Goal: Task Accomplishment & Management: Use online tool/utility

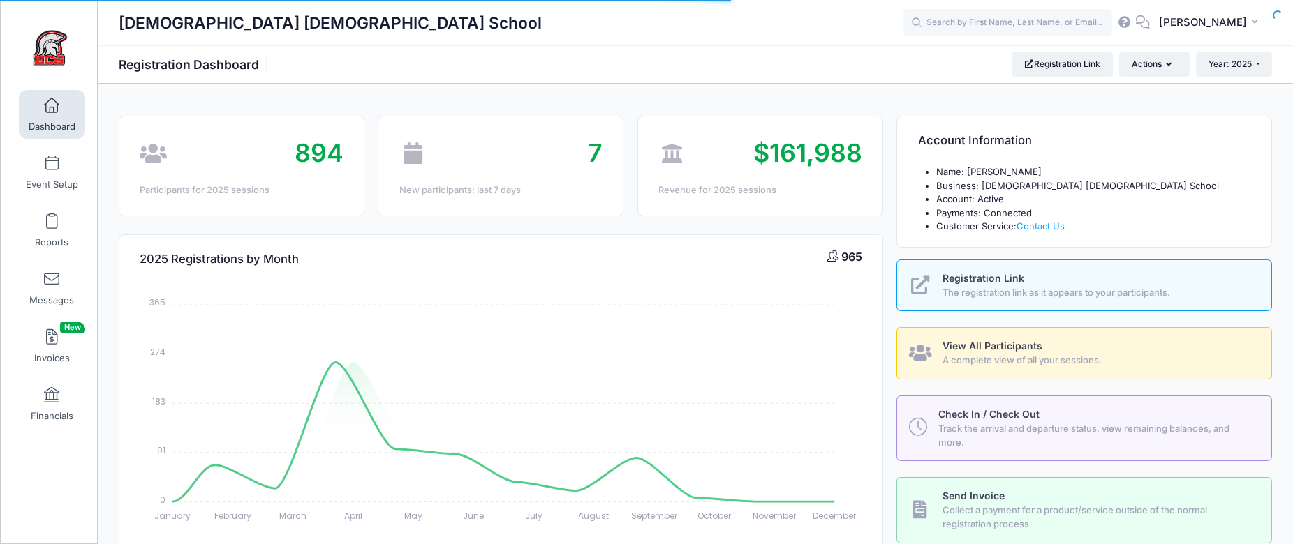
select select
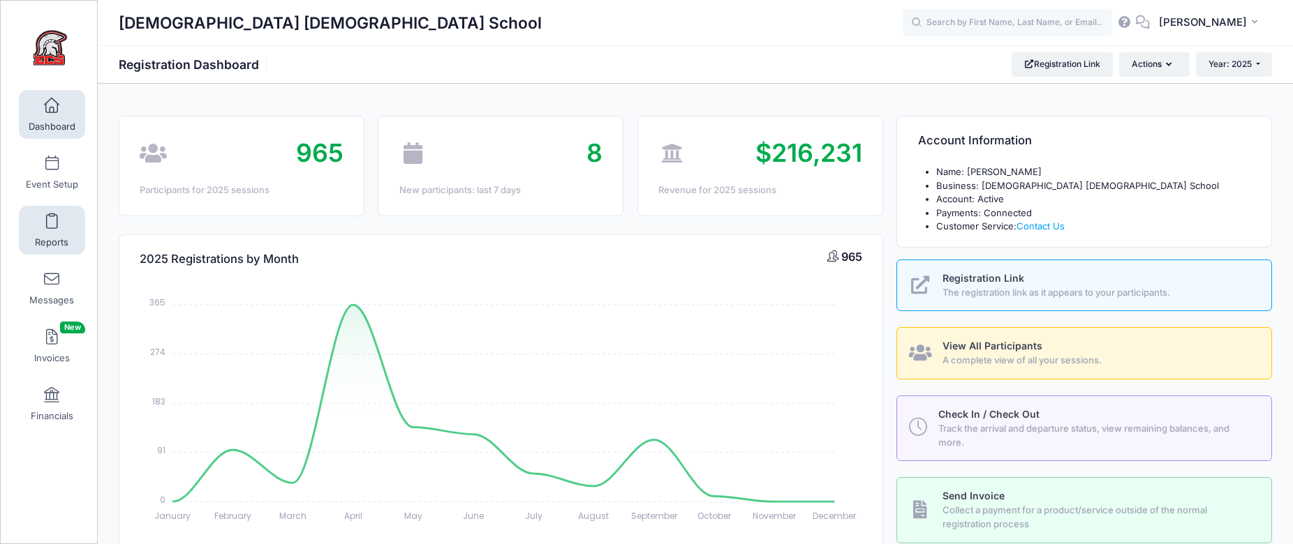
click at [55, 229] on link "Reports" at bounding box center [52, 230] width 66 height 49
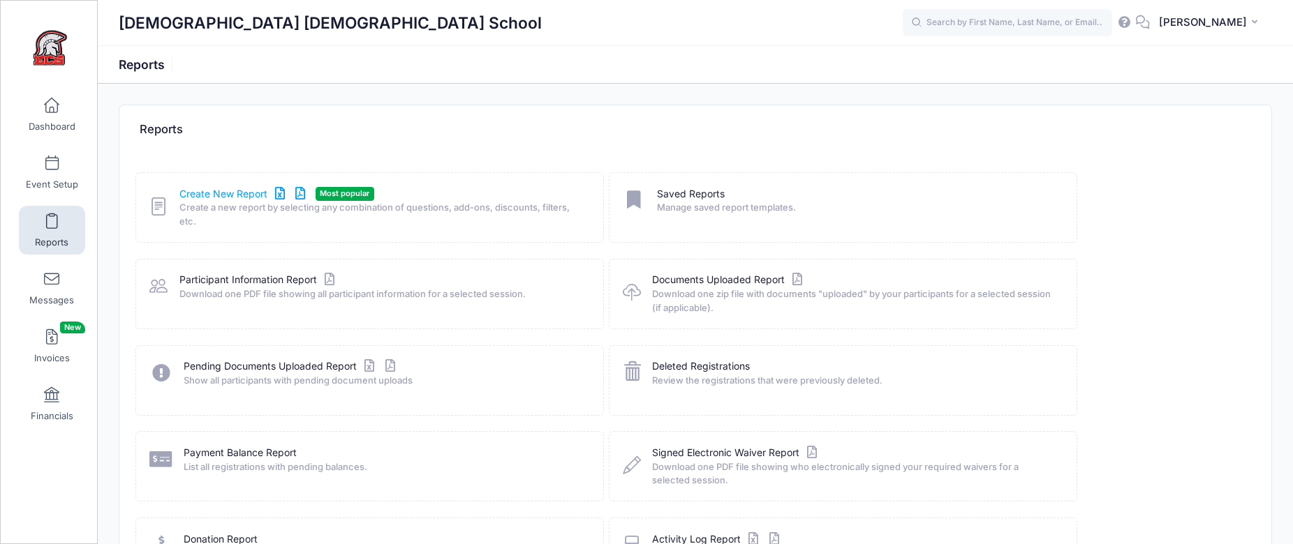
click at [218, 188] on link "Create New Report" at bounding box center [244, 194] width 130 height 15
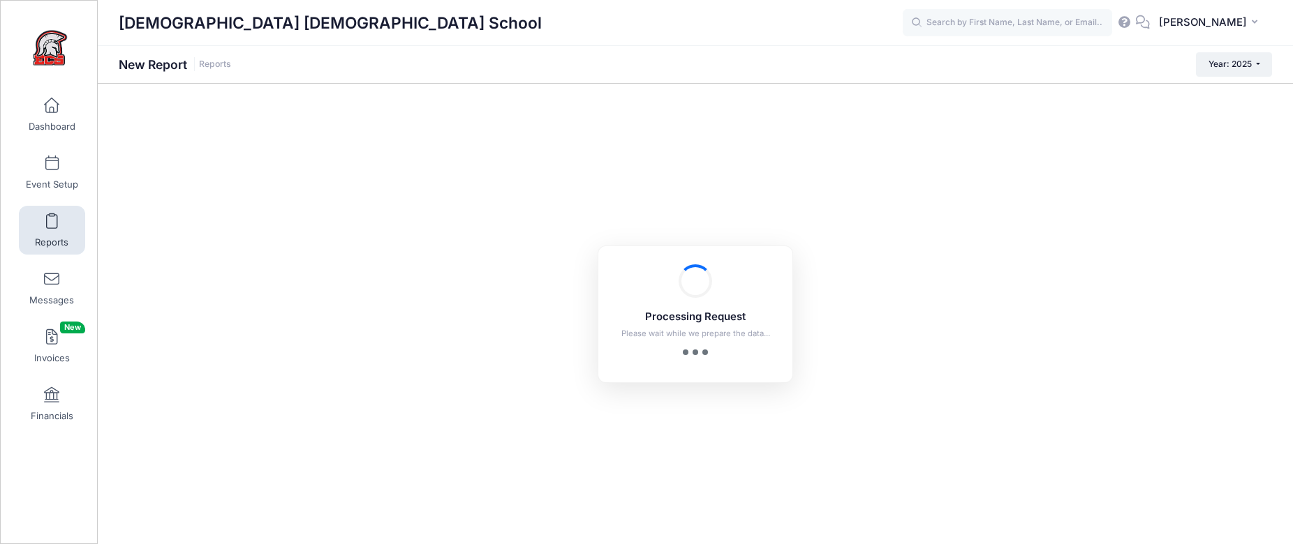
checkbox input "true"
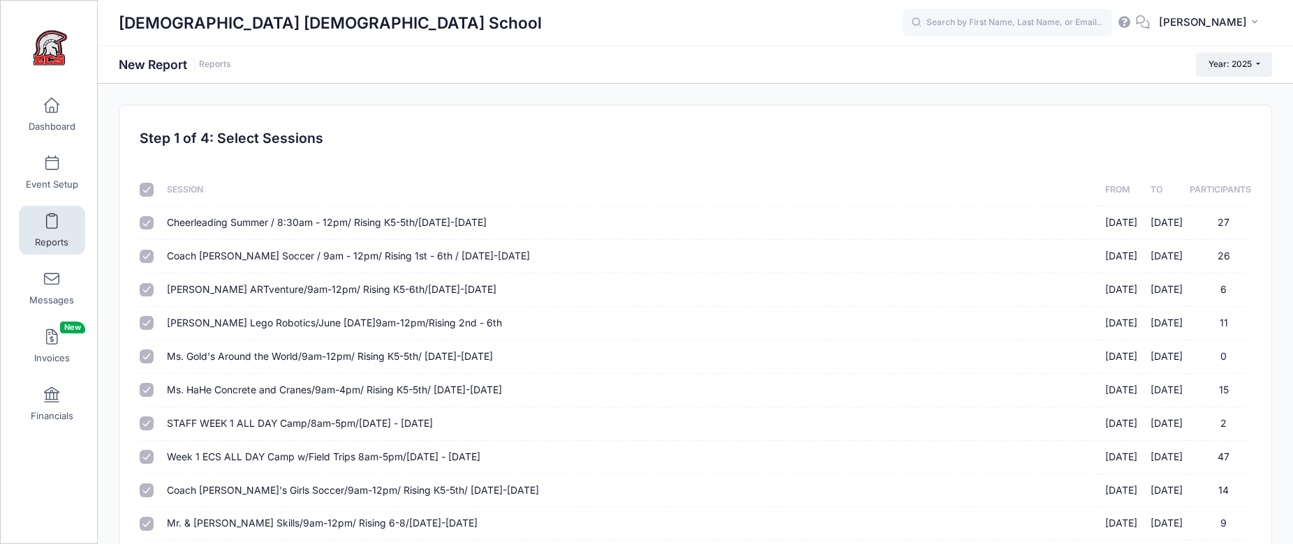
click at [149, 191] on input "checkbox" at bounding box center [147, 190] width 14 height 14
checkbox input "false"
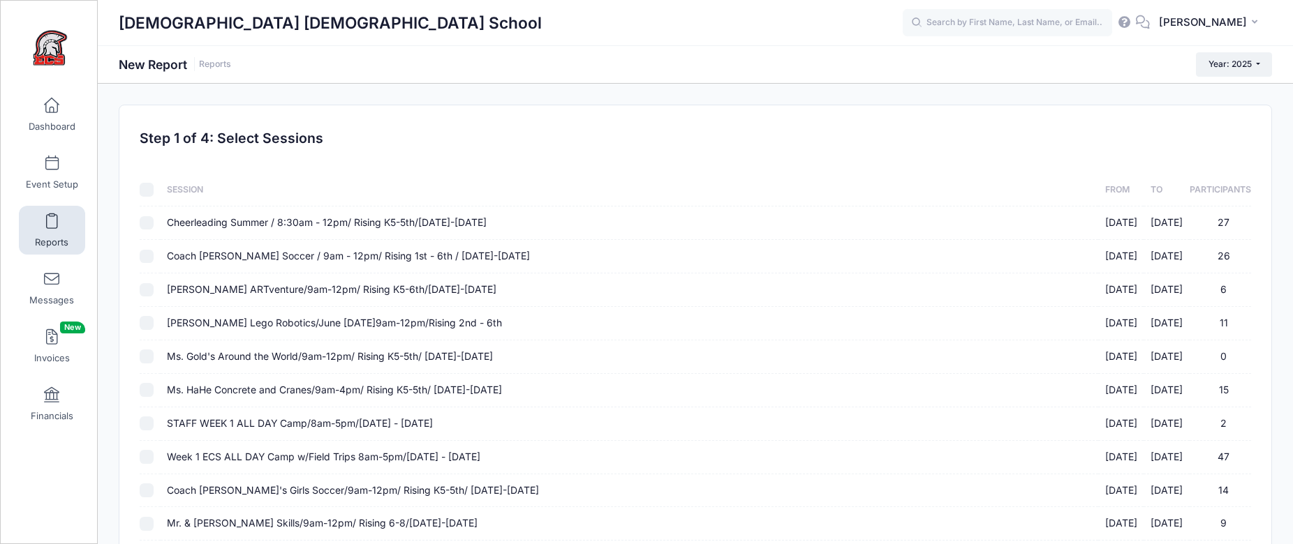
checkbox input "false"
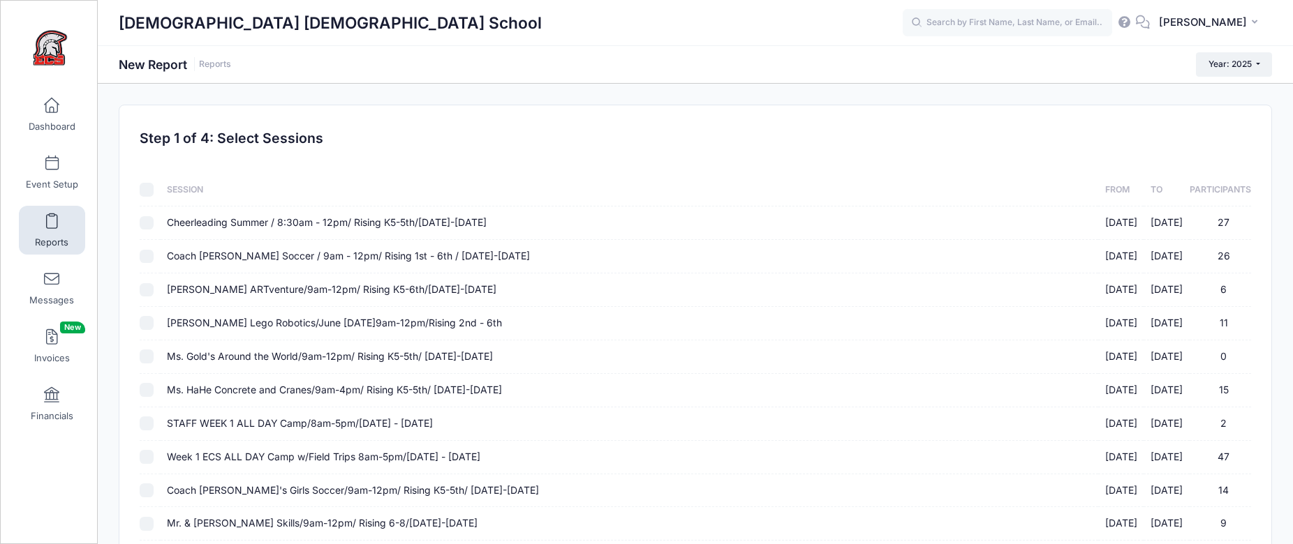
checkbox input "false"
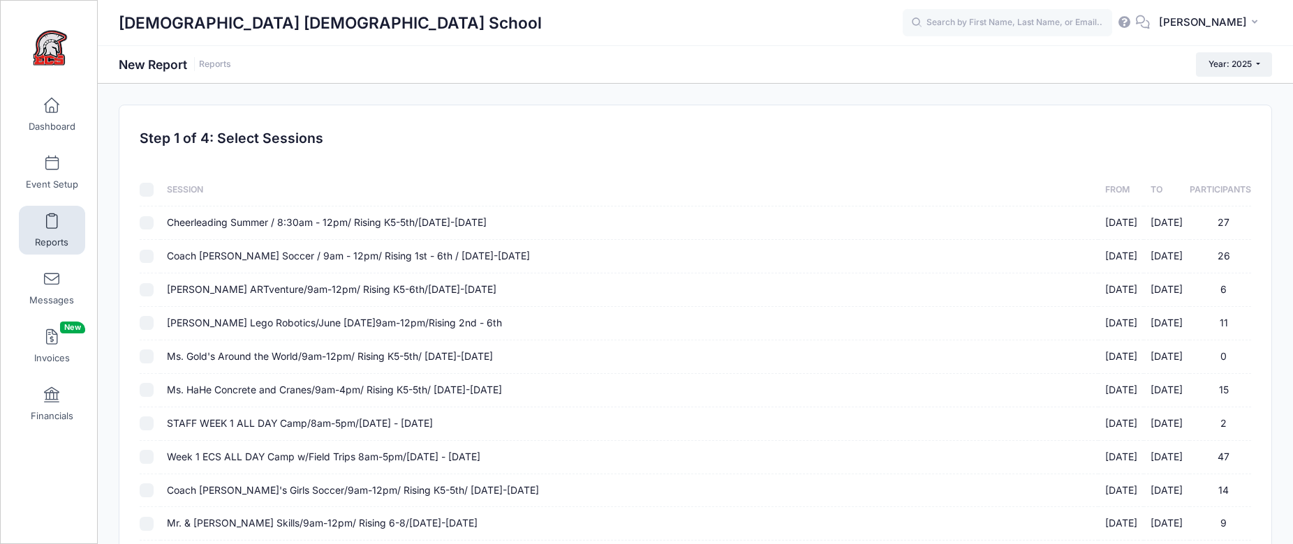
checkbox input "false"
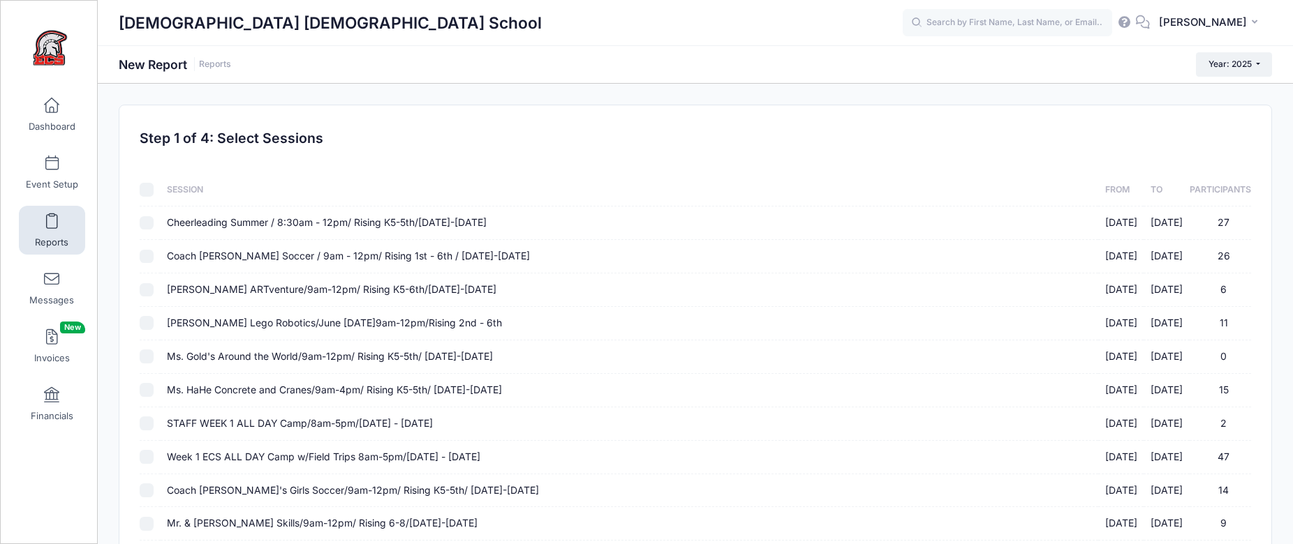
checkbox input "false"
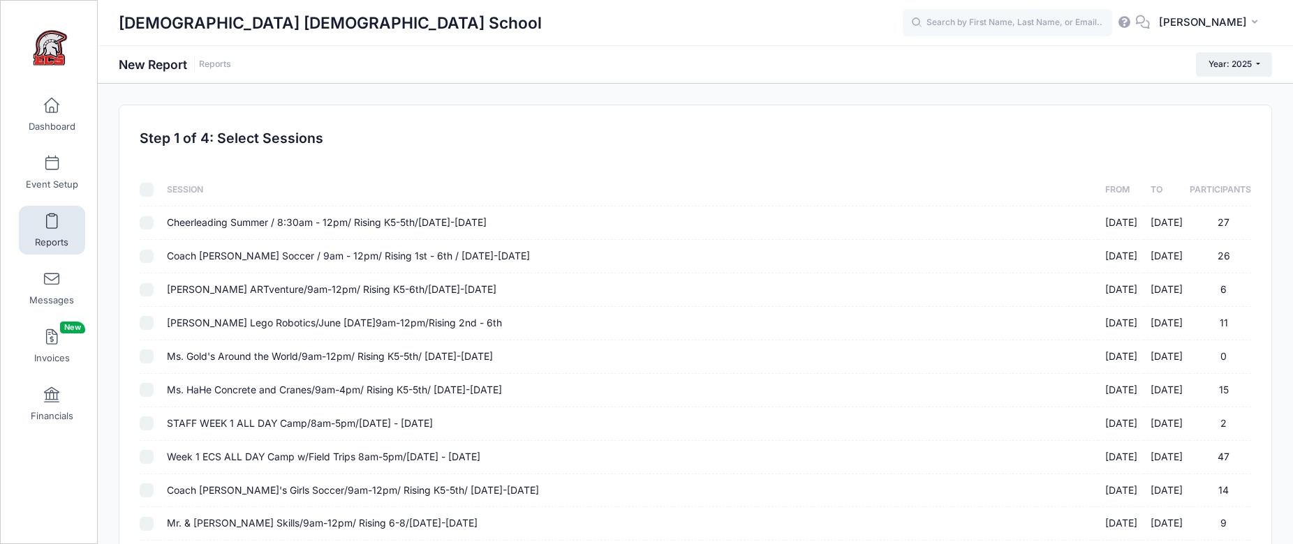
checkbox input "false"
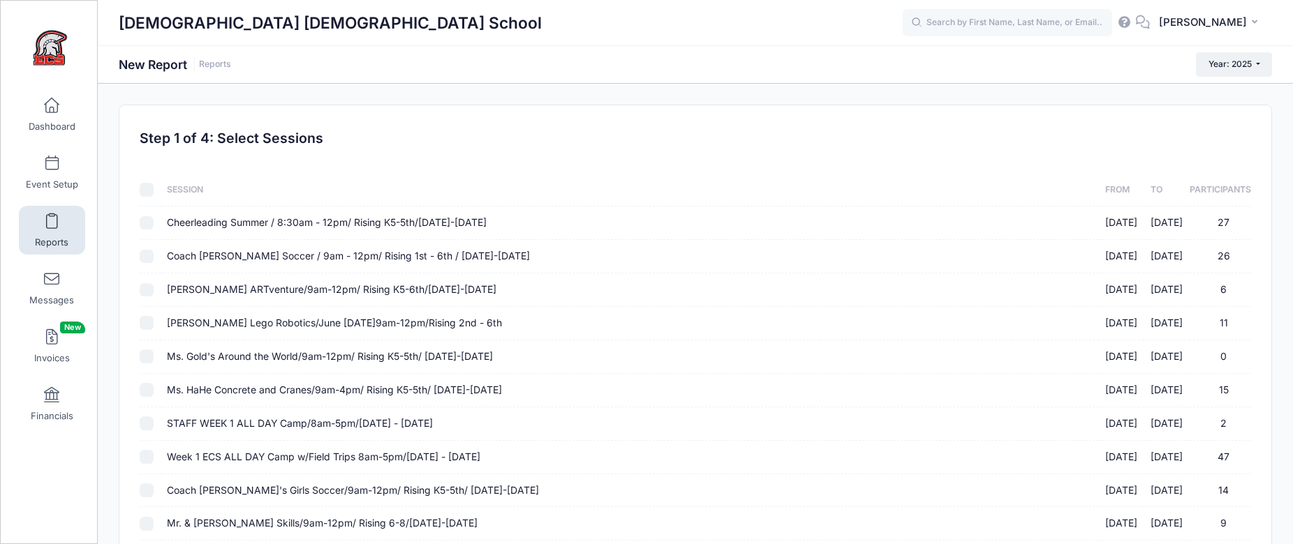
checkbox input "false"
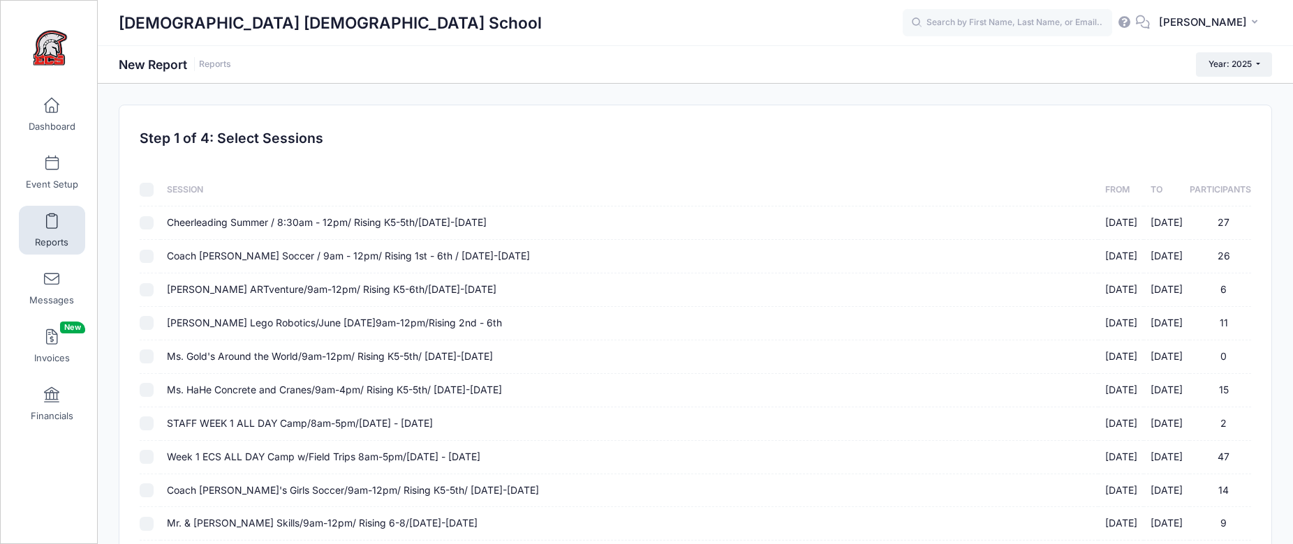
checkbox input "false"
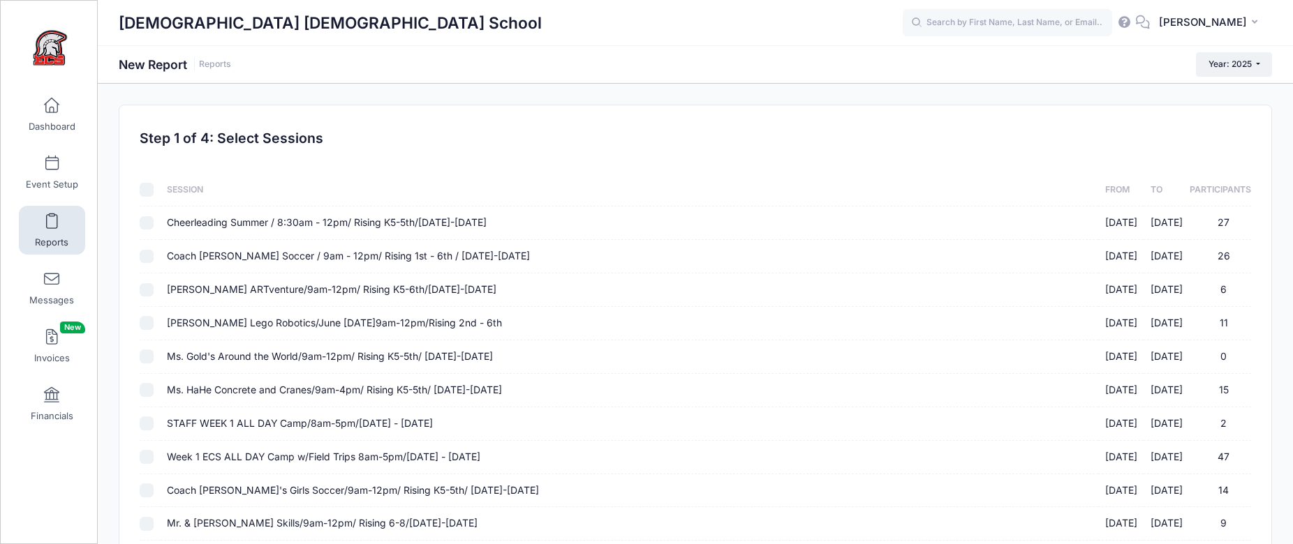
checkbox input "false"
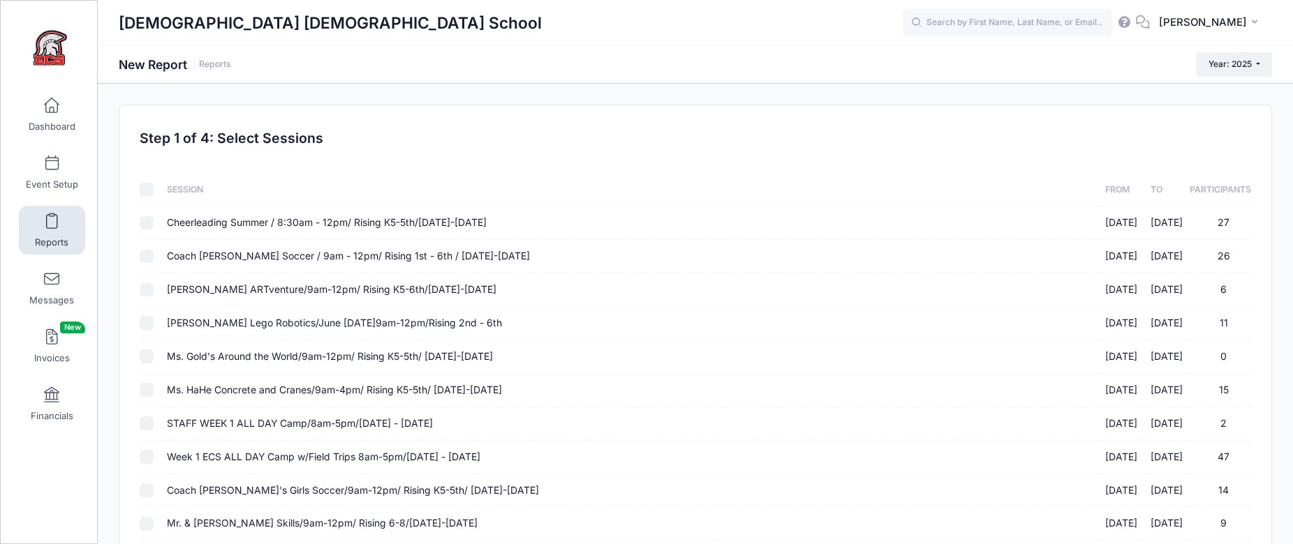
checkbox input "false"
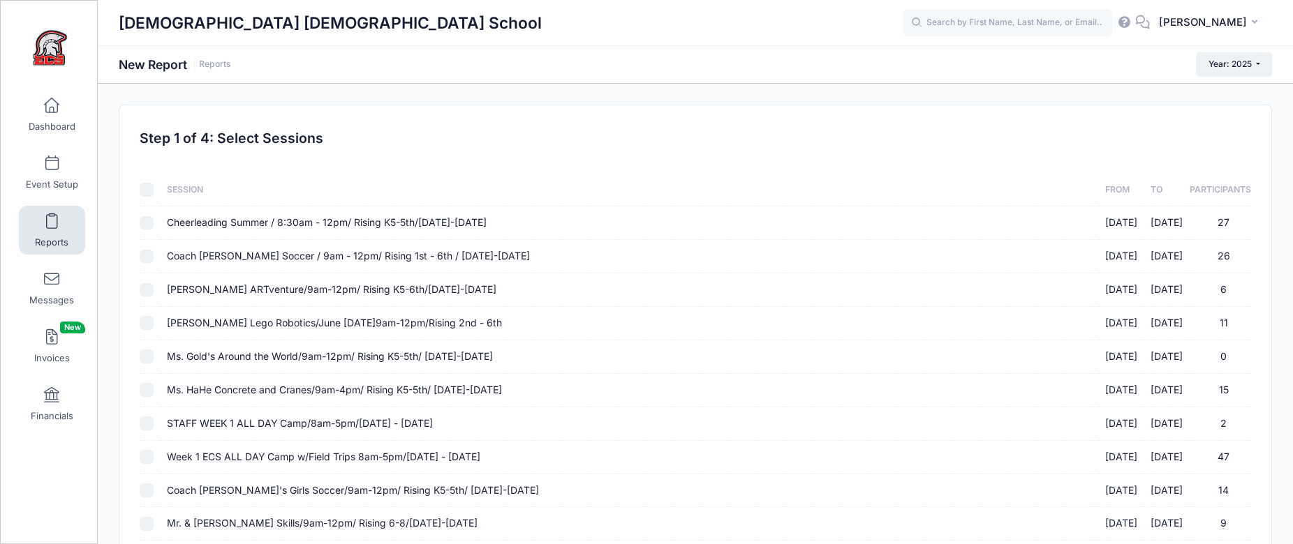
checkbox input "false"
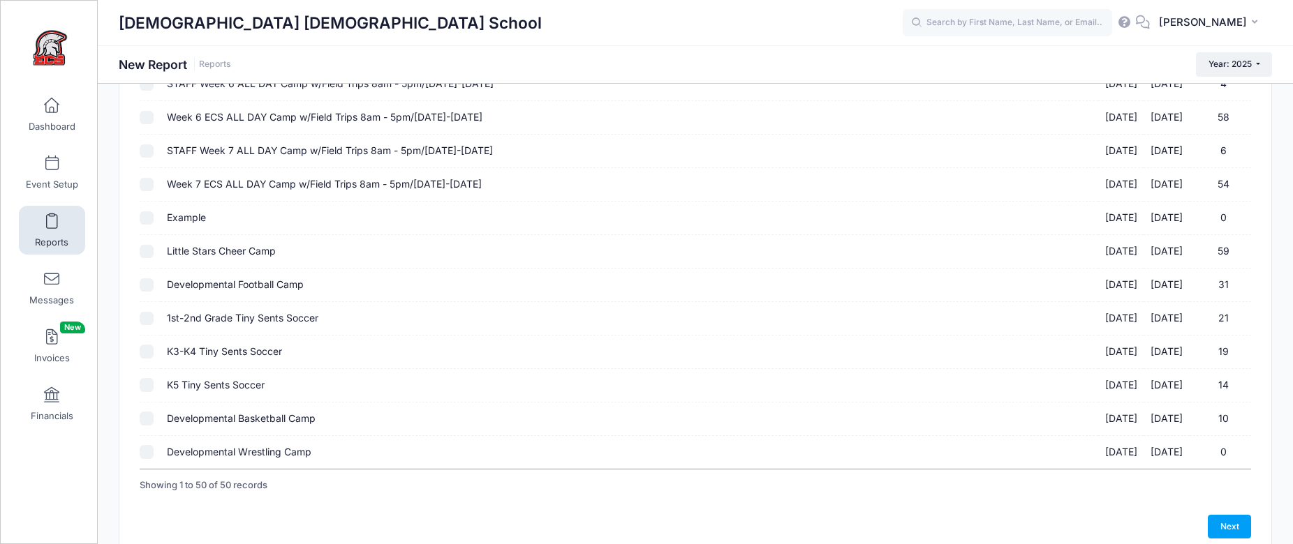
scroll to position [1477, 0]
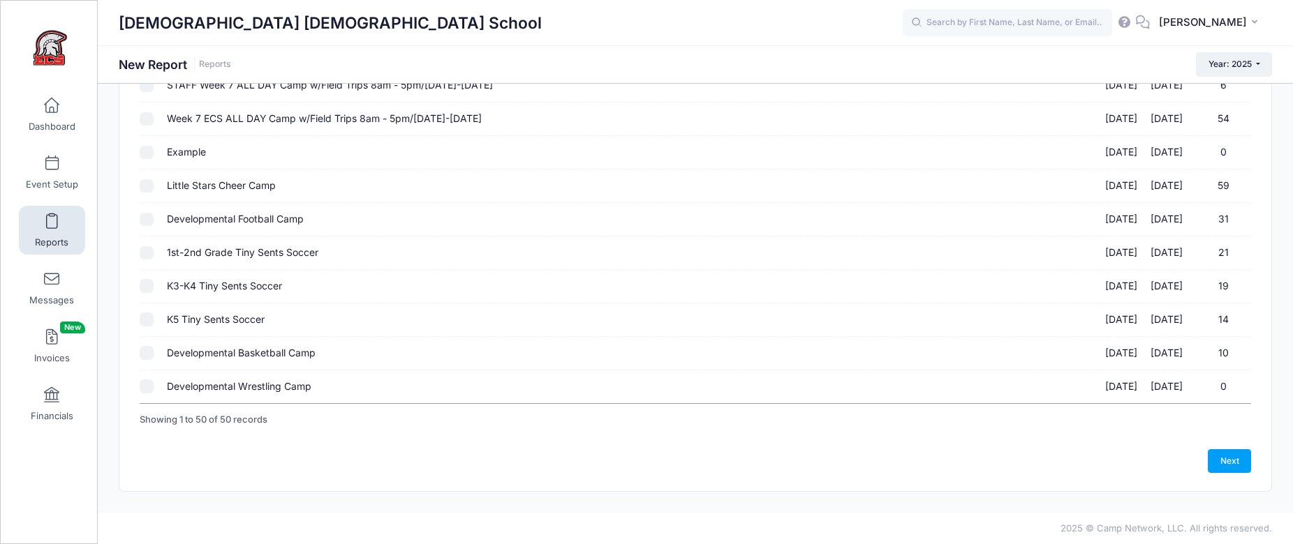
click at [145, 218] on input "Developmental Football Camp 10/01/2025 - 10/22/2025 31" at bounding box center [147, 220] width 14 height 14
checkbox input "true"
click at [1224, 461] on link "Next" at bounding box center [1229, 462] width 43 height 24
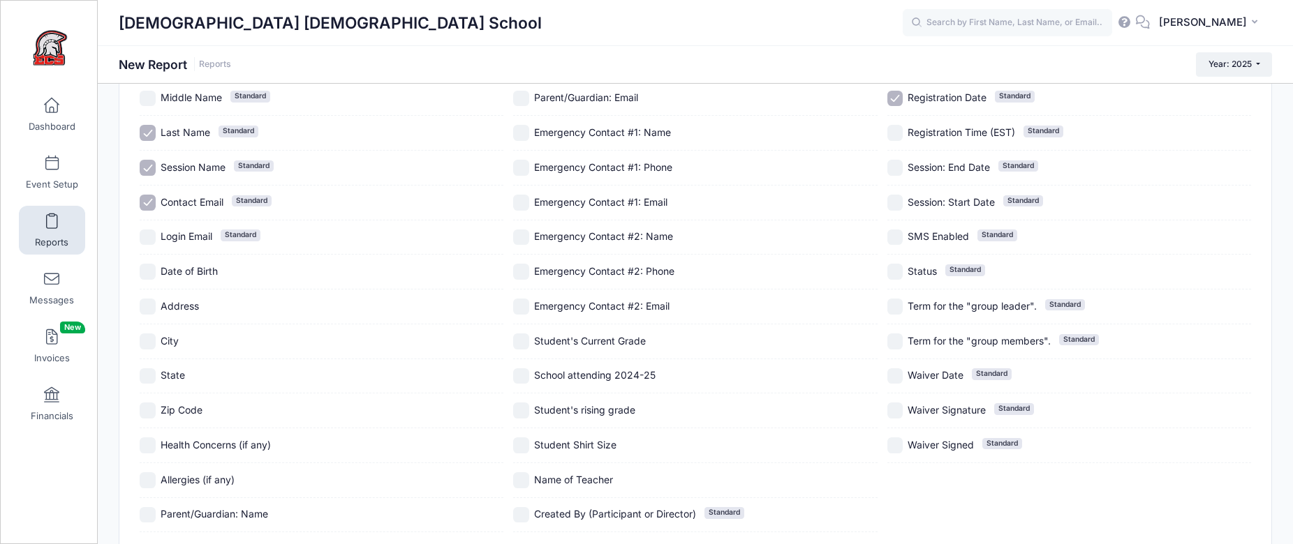
scroll to position [153, 0]
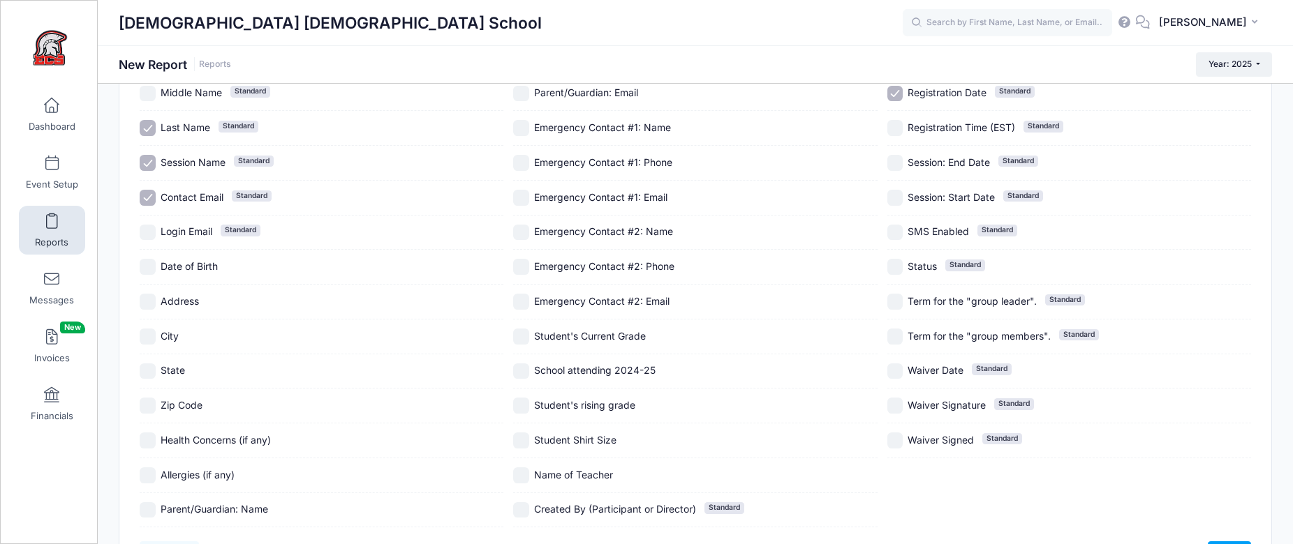
click at [526, 338] on input "Student's Current Grade" at bounding box center [521, 337] width 16 height 16
checkbox input "true"
click at [524, 477] on input "Name of Teacher" at bounding box center [521, 476] width 16 height 16
checkbox input "true"
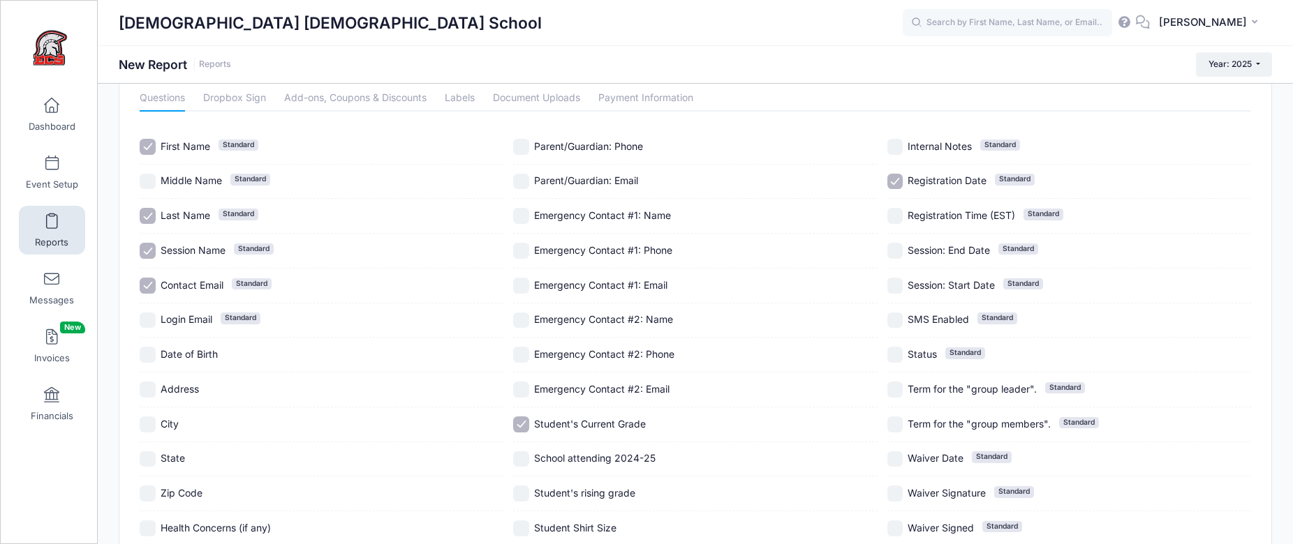
scroll to position [0, 0]
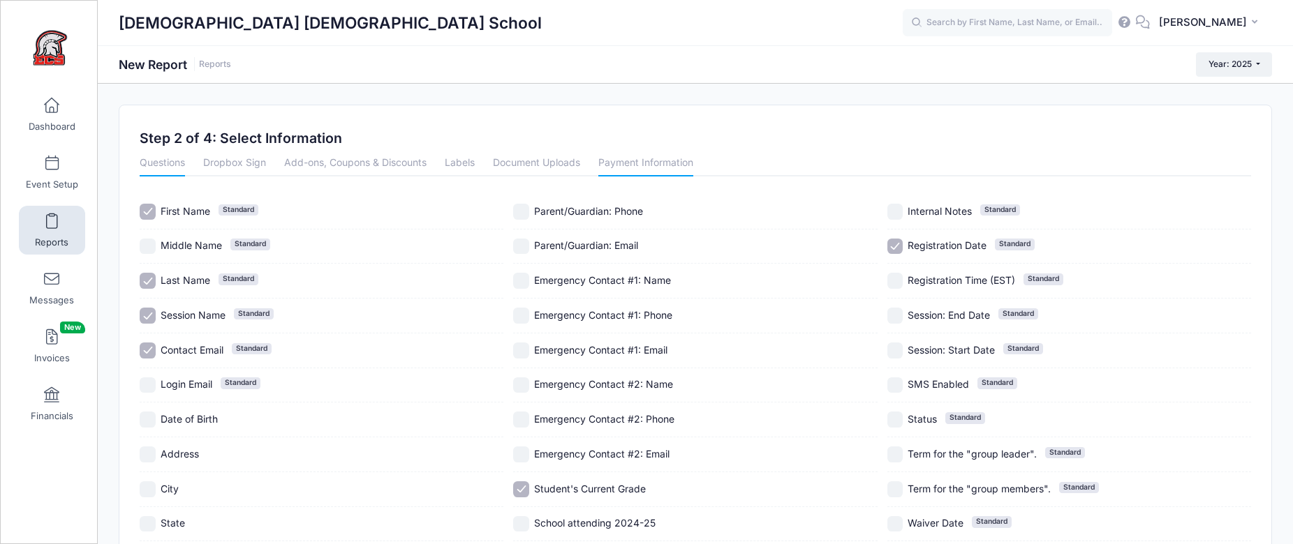
click at [661, 161] on link "Payment Information" at bounding box center [645, 163] width 95 height 25
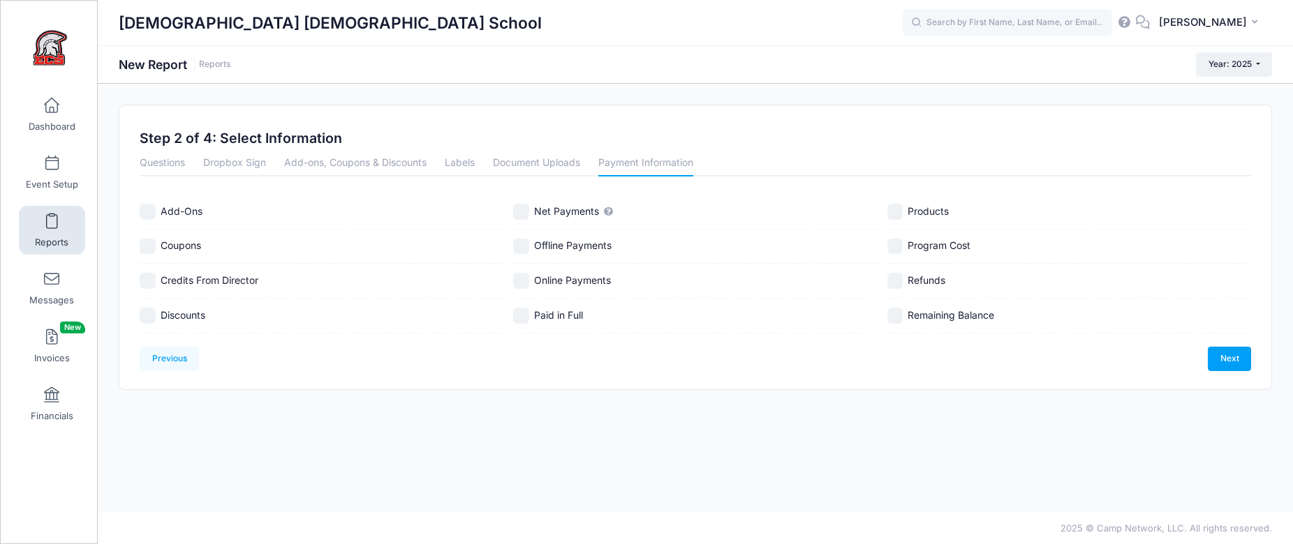
click at [512, 318] on div "Add-Ons Coupons Credits From Director Discounts Net Payments Offline Payments O…" at bounding box center [695, 264] width 1111 height 139
click at [519, 317] on input "Paid in Full" at bounding box center [521, 316] width 16 height 16
checkbox input "true"
click at [1233, 357] on link "Next" at bounding box center [1229, 359] width 43 height 24
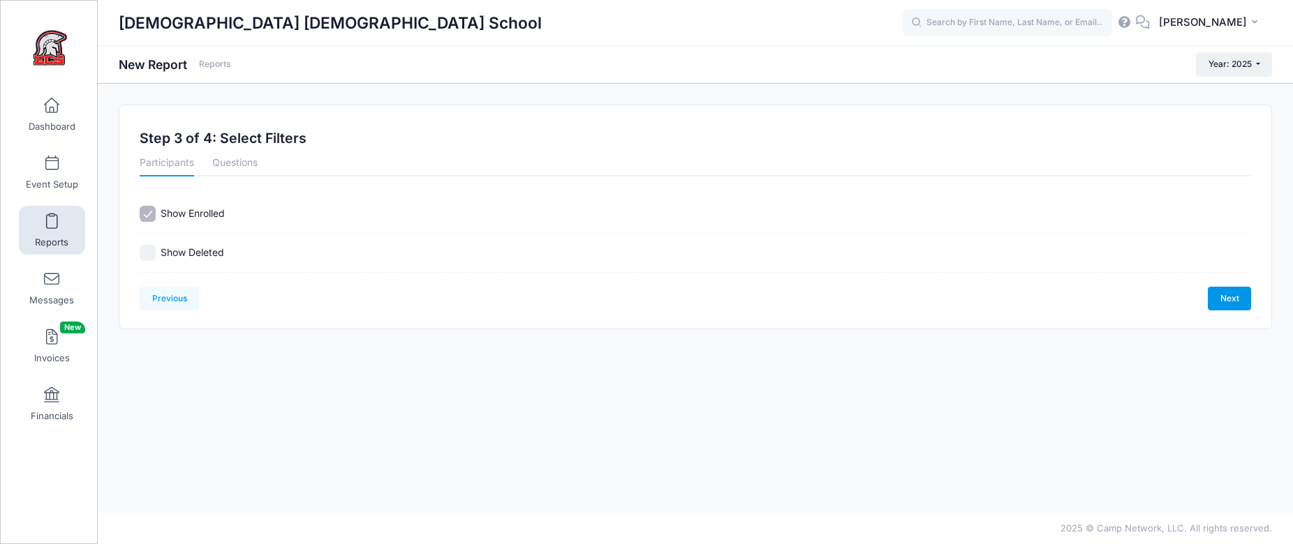
click at [1221, 295] on link "Next" at bounding box center [1229, 299] width 43 height 24
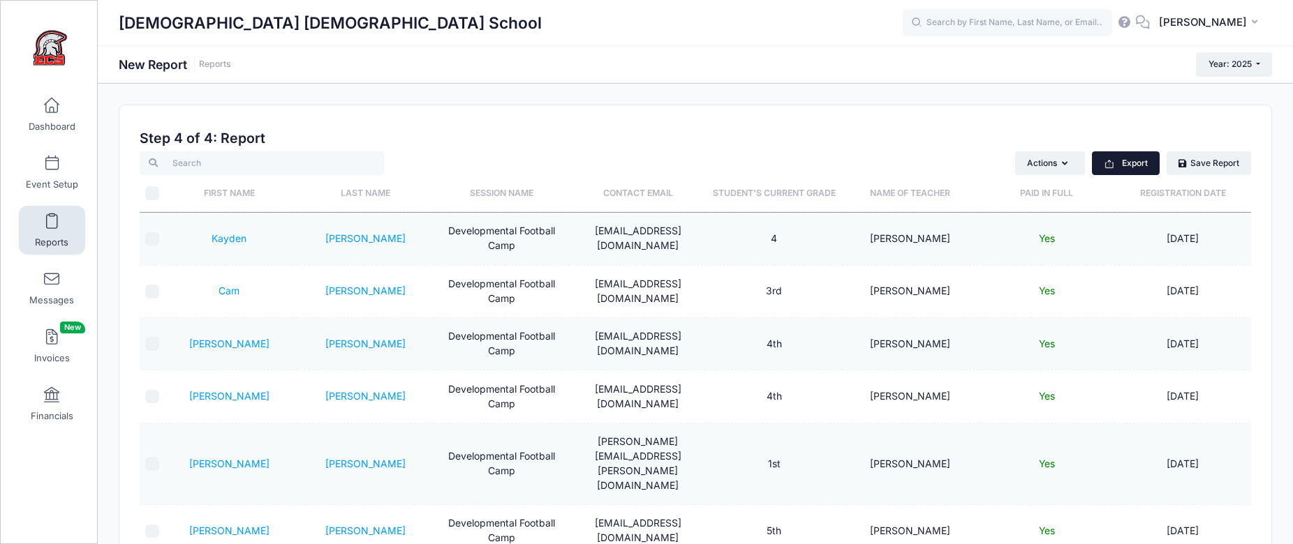
click at [1132, 167] on button "Export" at bounding box center [1126, 163] width 68 height 24
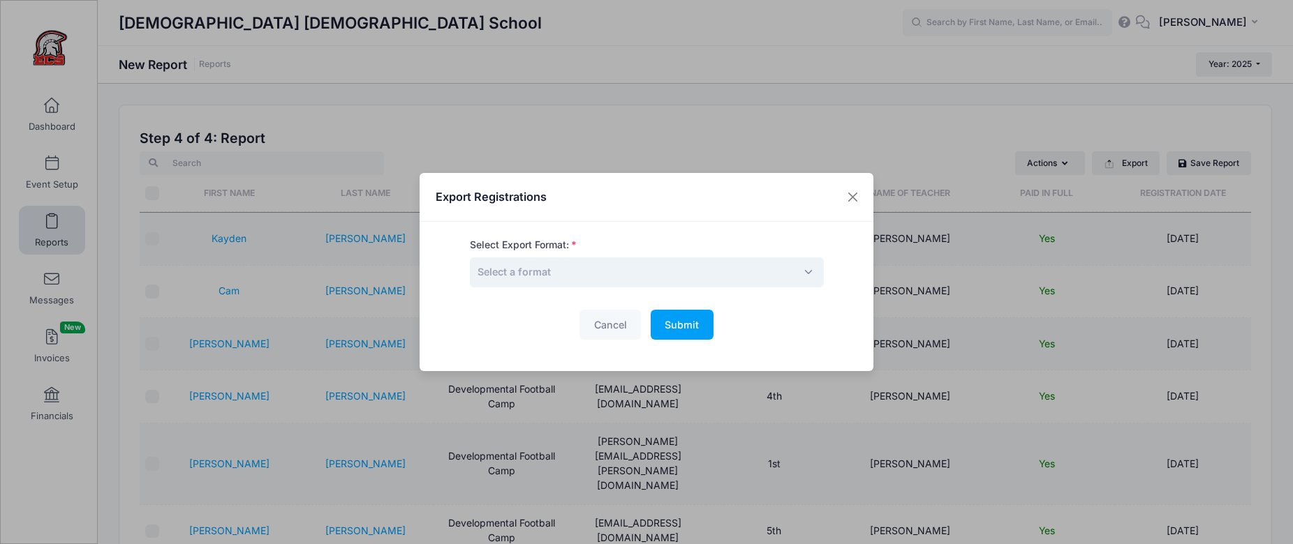
click at [572, 280] on span "Select a format" at bounding box center [647, 273] width 354 height 30
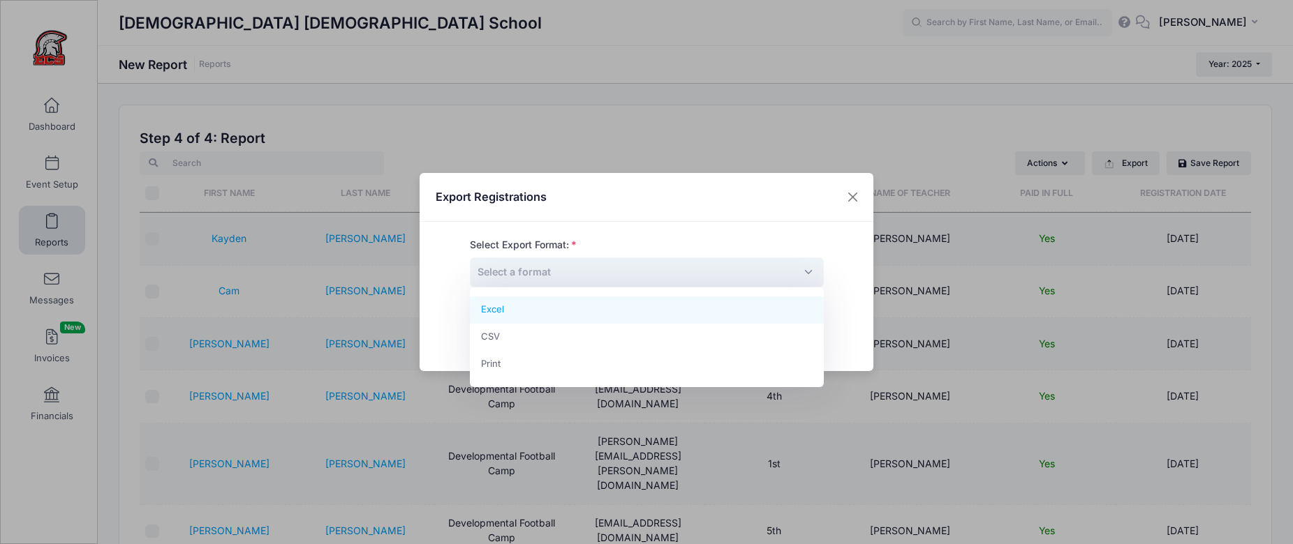
drag, startPoint x: 574, startPoint y: 311, endPoint x: 618, endPoint y: 306, distance: 44.2
select select "excel"
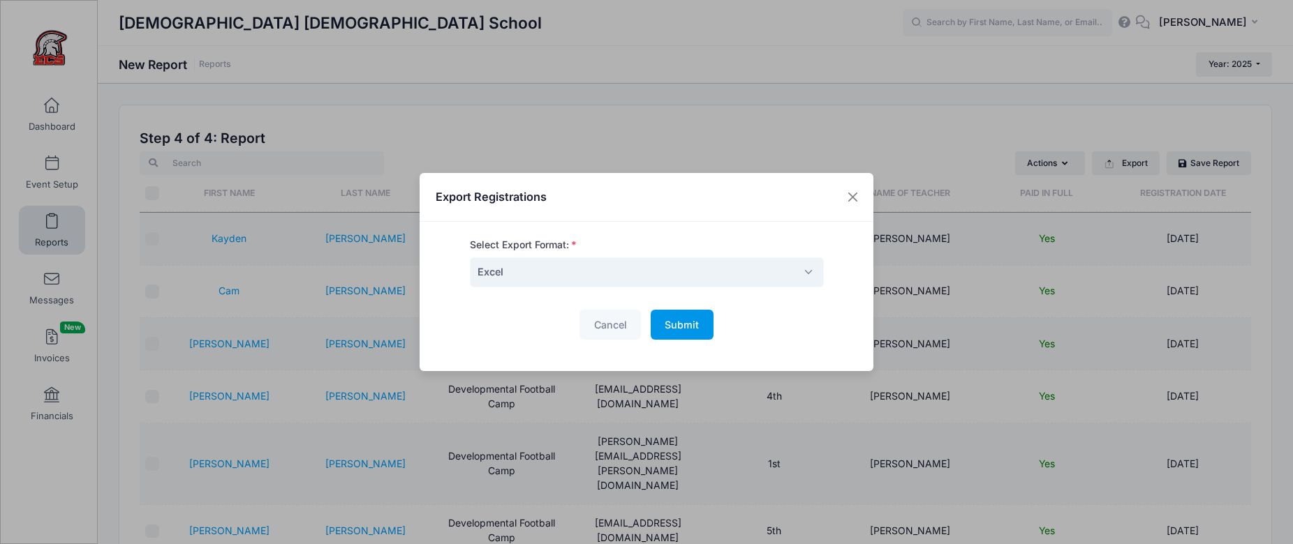
click at [693, 324] on span "Submit" at bounding box center [681, 325] width 34 height 12
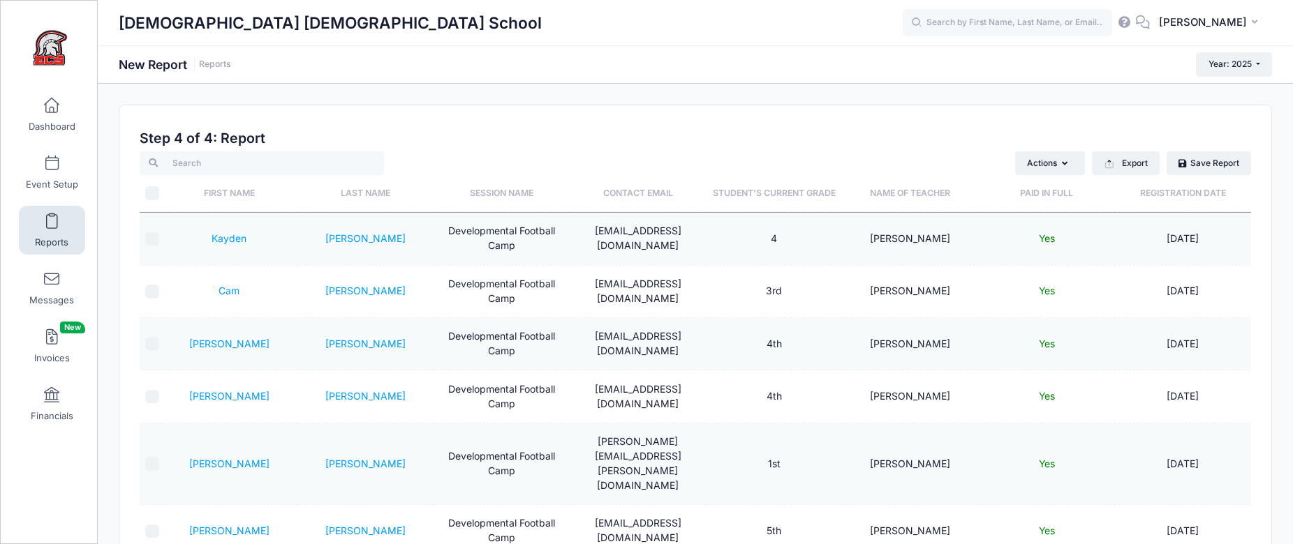
click at [1057, 22] on input "text" at bounding box center [1007, 23] width 209 height 28
